Goal: Information Seeking & Learning: Understand process/instructions

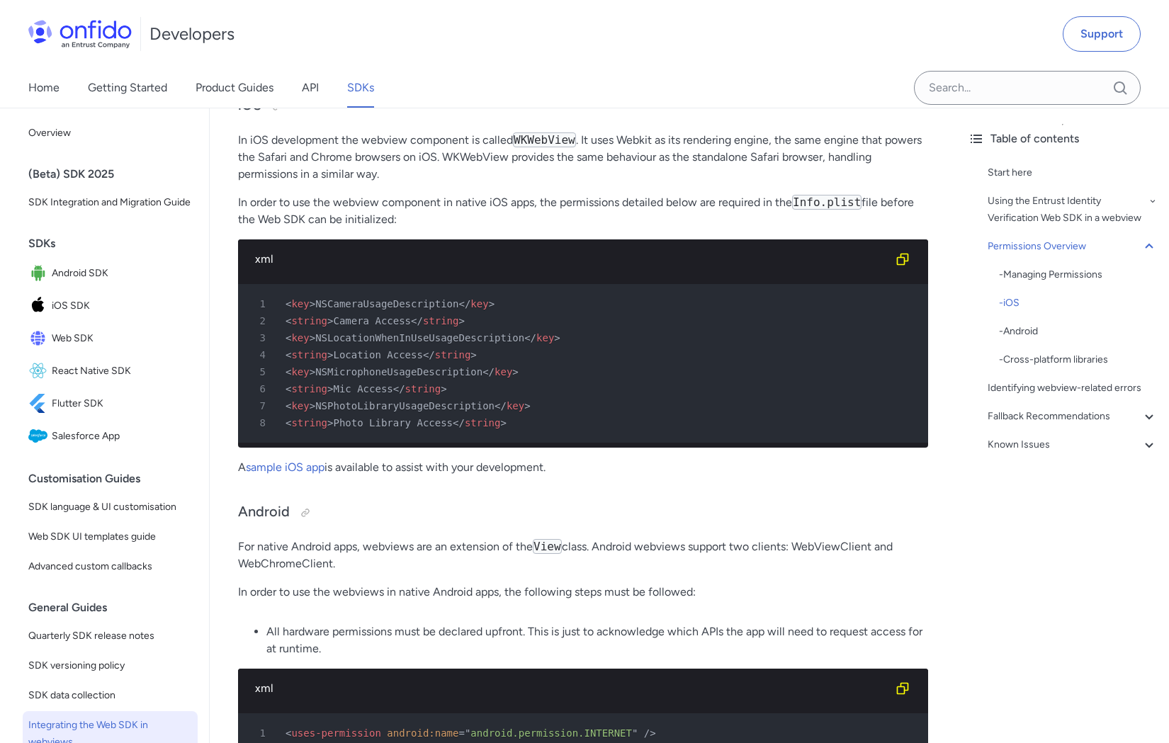
scroll to position [1008, 0]
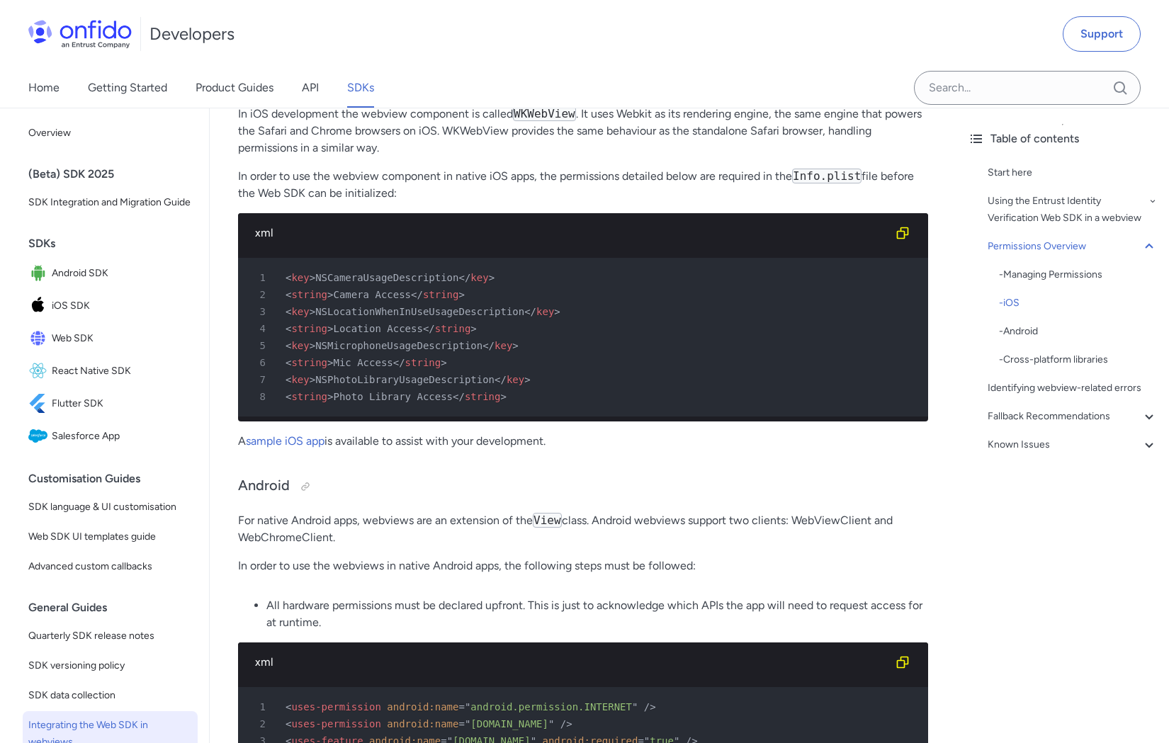
scroll to position [1038, 0]
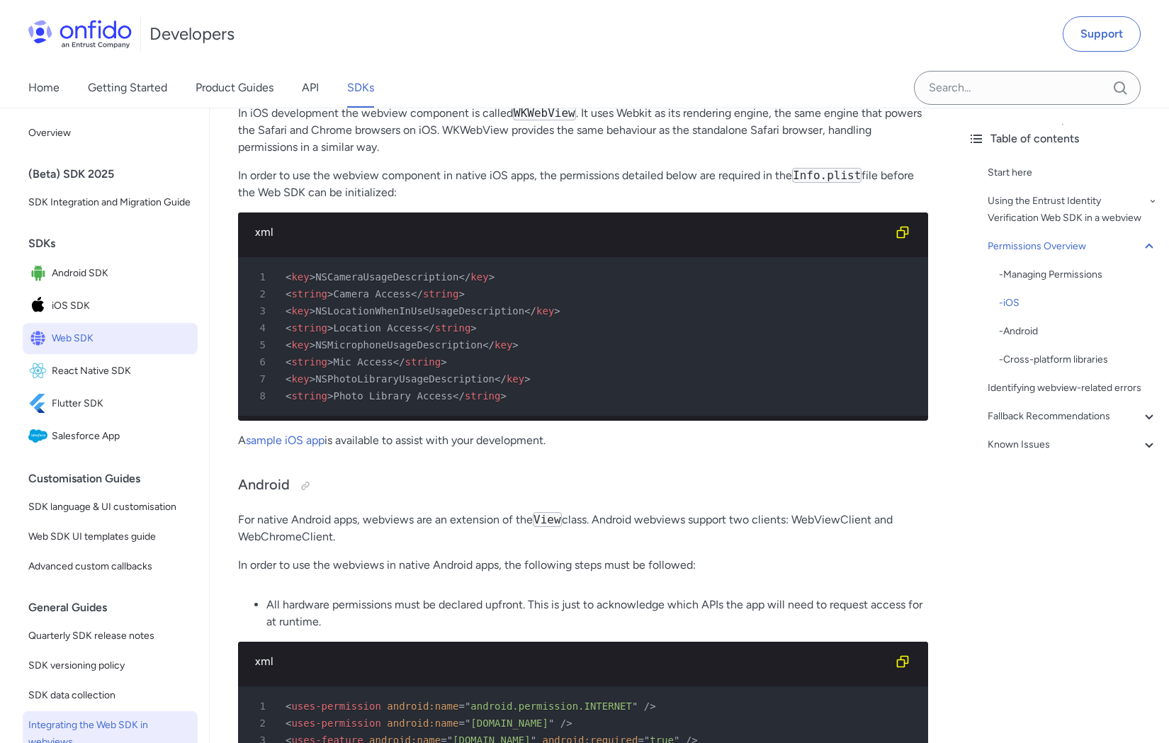
click at [103, 339] on span "Web SDK" at bounding box center [122, 339] width 140 height 20
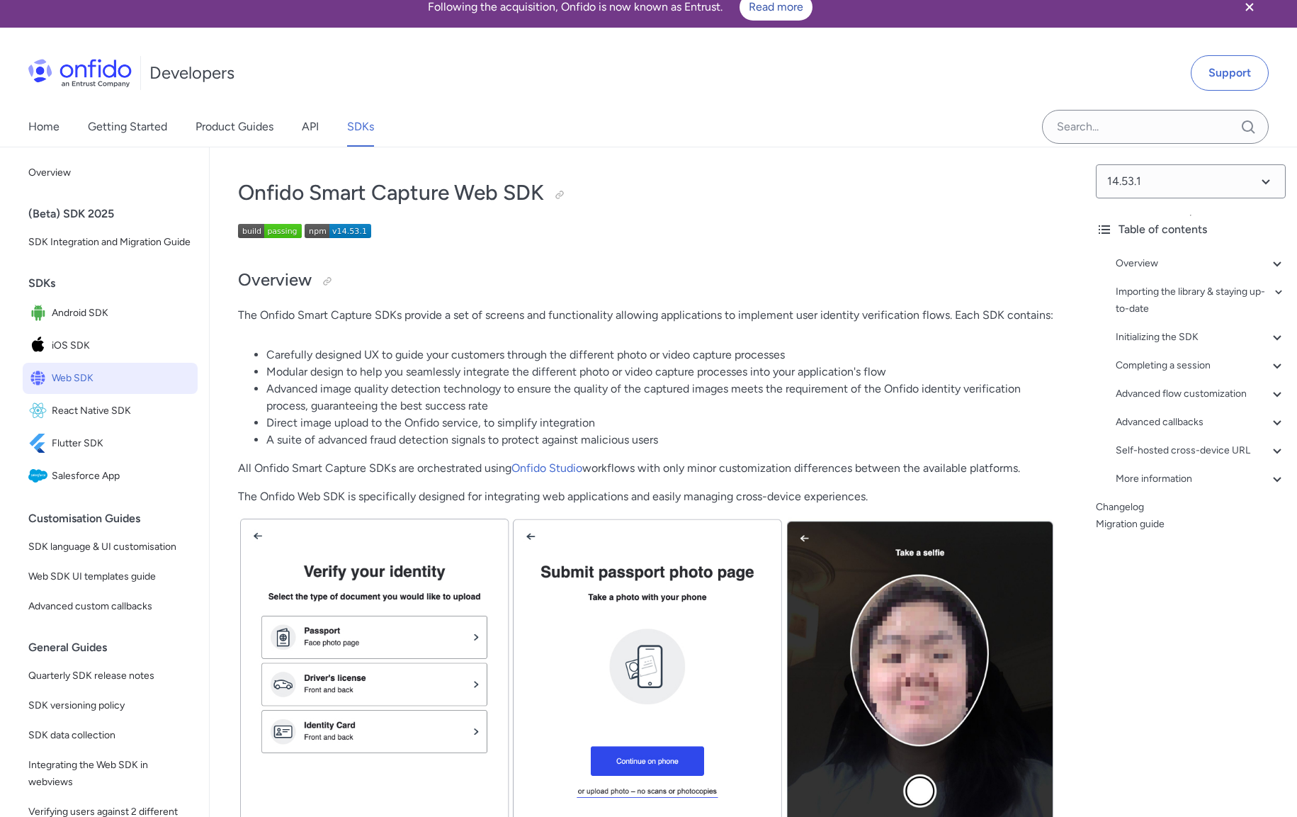
scroll to position [14, 0]
click at [103, 344] on span "iOS SDK" at bounding box center [122, 345] width 140 height 20
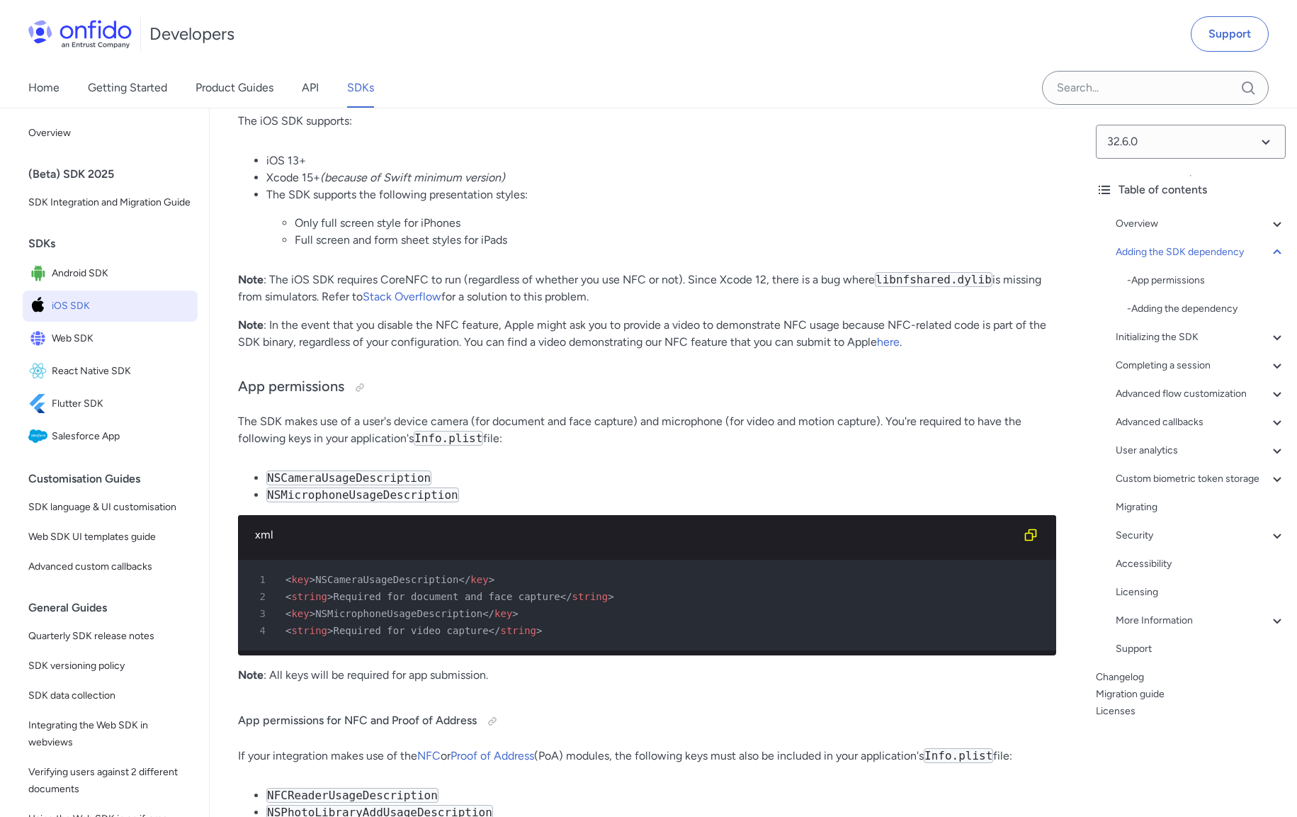
scroll to position [1072, 0]
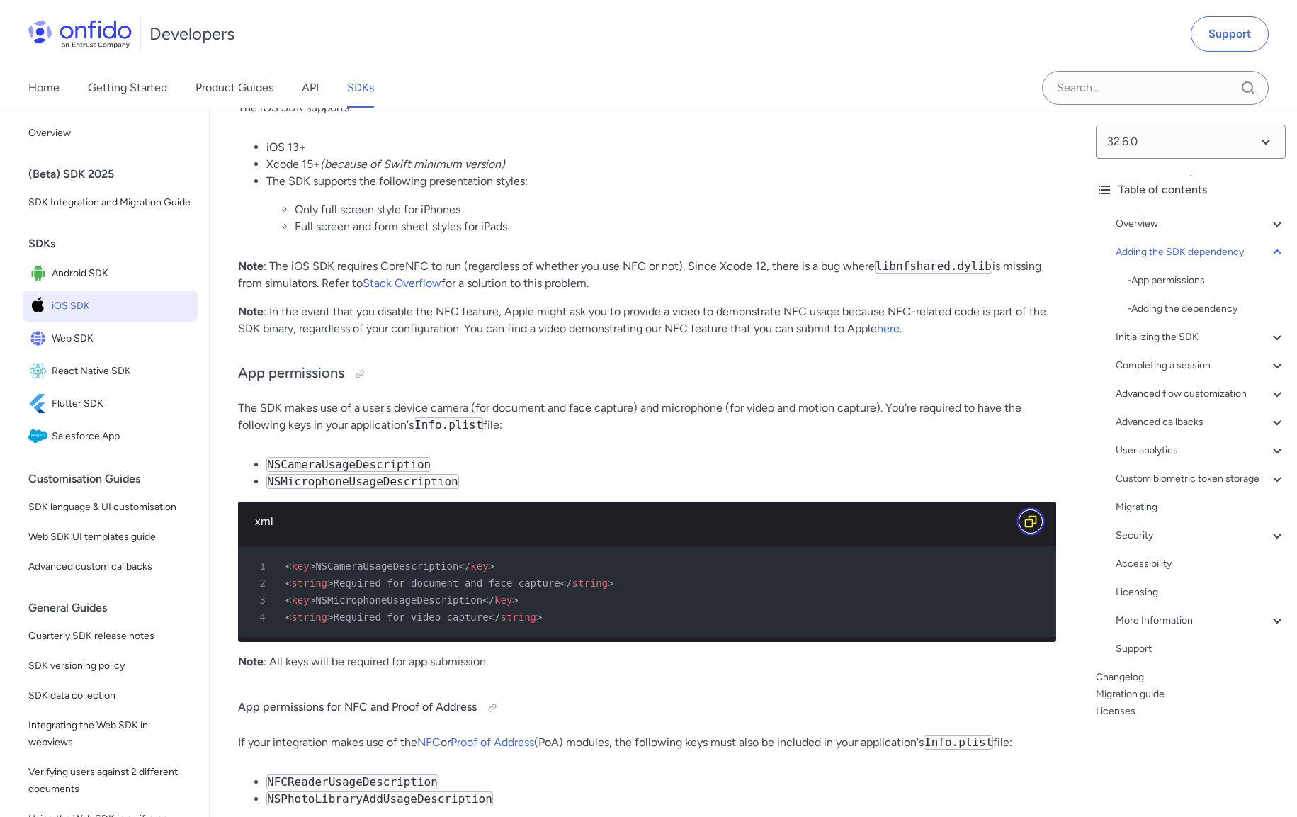
click at [1030, 528] on button "Copy code snippet button" at bounding box center [1031, 521] width 28 height 28
click at [482, 602] on span "</" at bounding box center [488, 599] width 12 height 11
click at [442, 599] on span "NSMicrophoneUsageDescription" at bounding box center [398, 599] width 167 height 11
drag, startPoint x: 428, startPoint y: 606, endPoint x: 429, endPoint y: 599, distance: 7.9
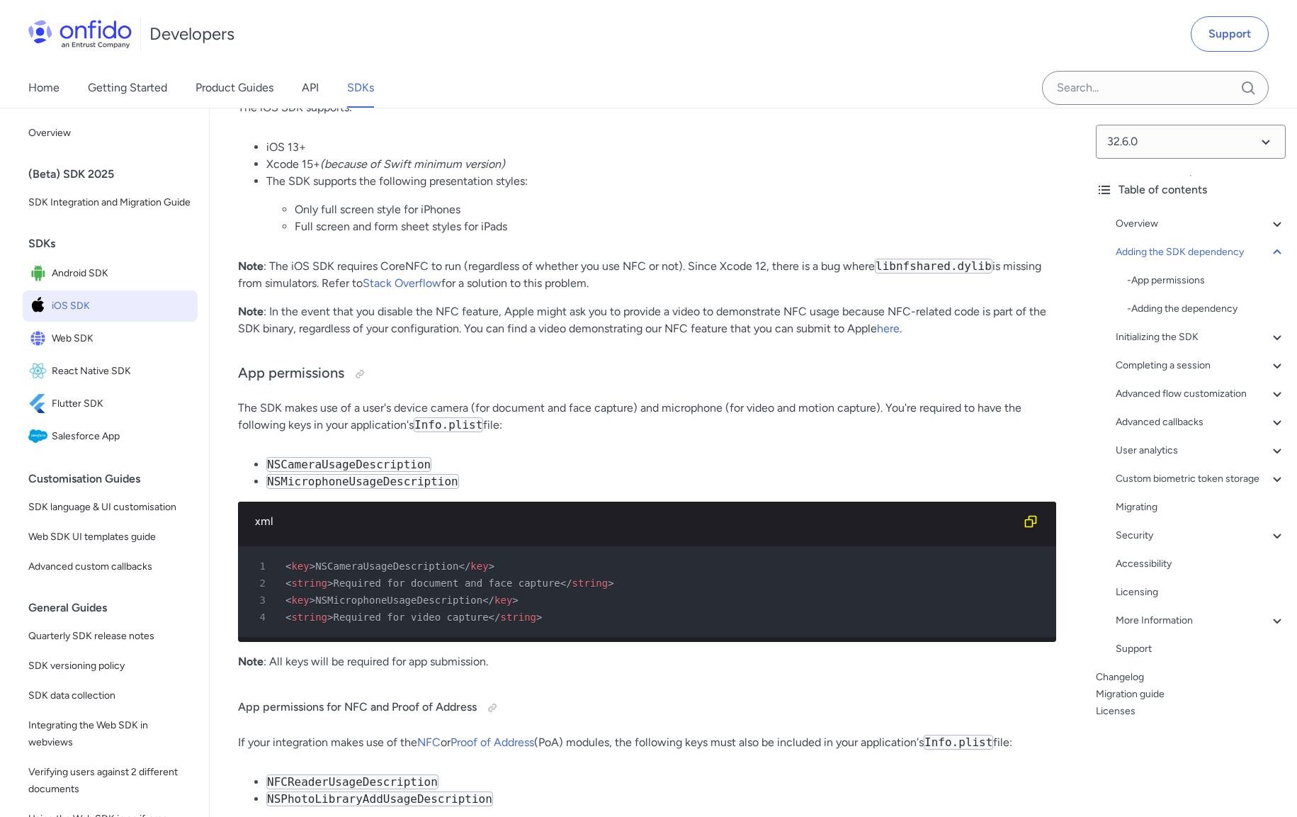
click at [428, 606] on div "3 < key > NSMicrophoneUsageDescription </ key >" at bounding box center [640, 599] width 793 height 17
click at [429, 595] on span "NSMicrophoneUsageDescription" at bounding box center [398, 599] width 167 height 11
copy span "NSMicrophoneUsageDescription"
